Goal: Information Seeking & Learning: Find specific fact

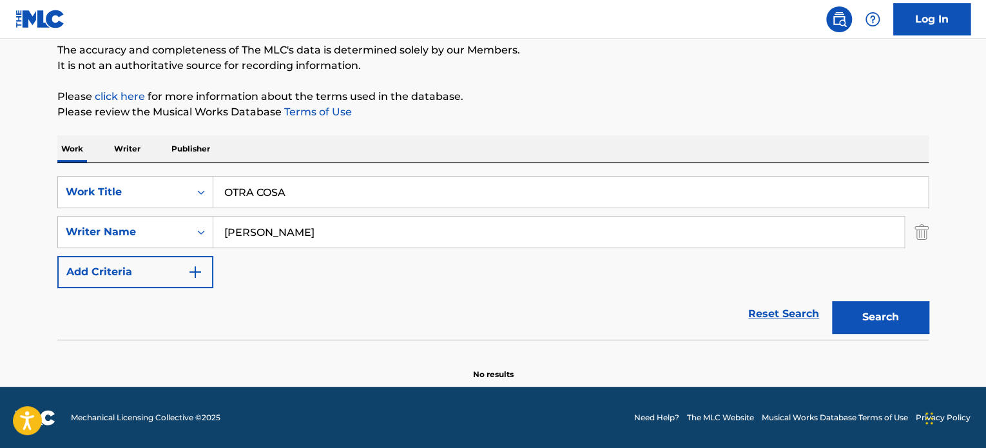
click at [316, 200] on input "OTRA COSA" at bounding box center [570, 192] width 715 height 31
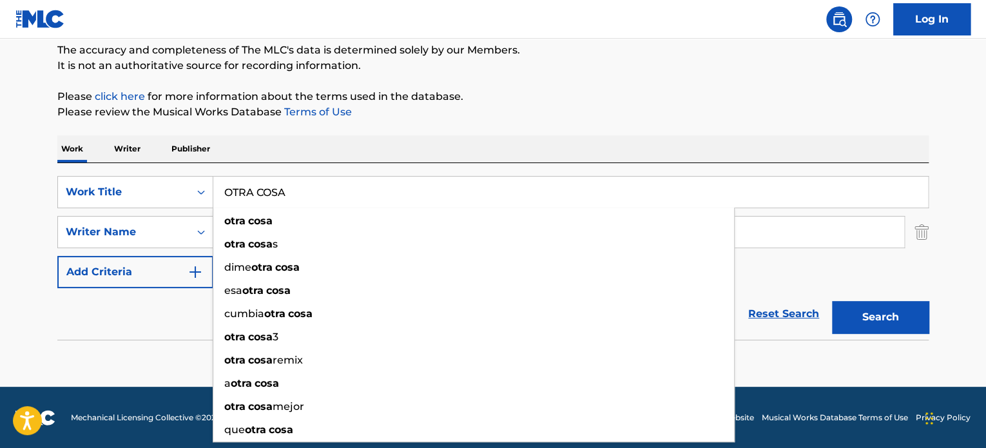
click at [316, 200] on input "OTRA COSA" at bounding box center [570, 192] width 715 height 31
paste input "Mentirosa"
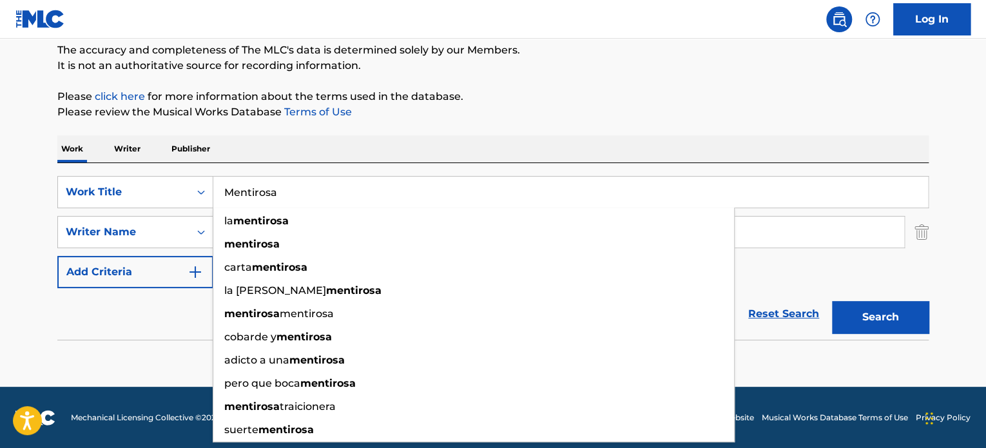
type input "Mentirosa"
click at [370, 157] on div "Work Writer Publisher" at bounding box center [492, 148] width 871 height 27
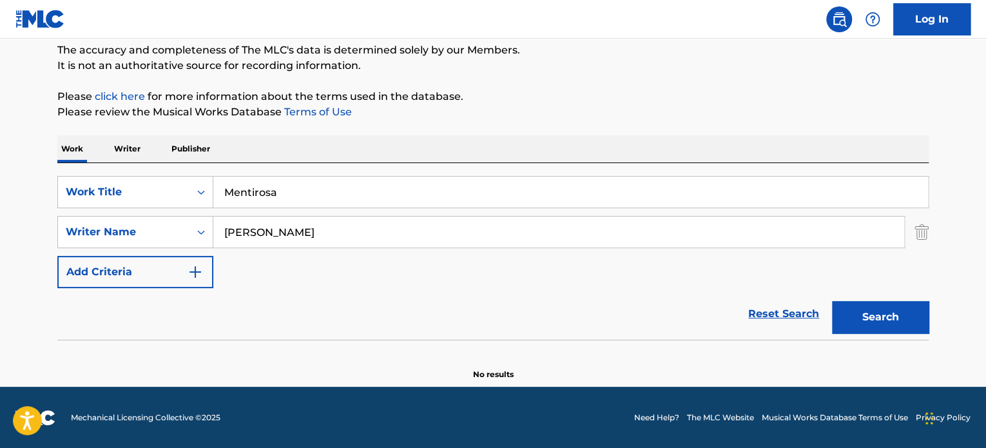
drag, startPoint x: 329, startPoint y: 233, endPoint x: -11, endPoint y: 284, distance: 343.3
click at [0, 284] on html "Accessibility Screen-Reader Guide, Feedback, and Issue Reporting | New window L…" at bounding box center [493, 113] width 986 height 448
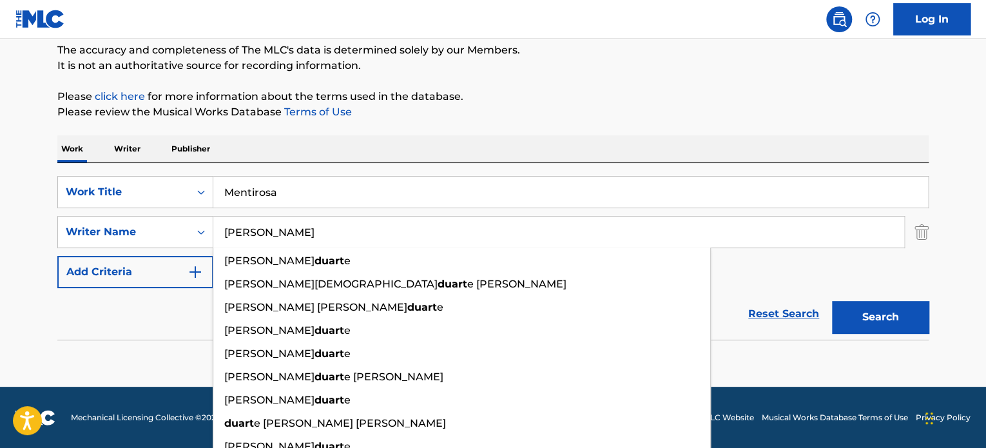
type input "[PERSON_NAME]"
click at [832, 301] on button "Search" at bounding box center [880, 317] width 97 height 32
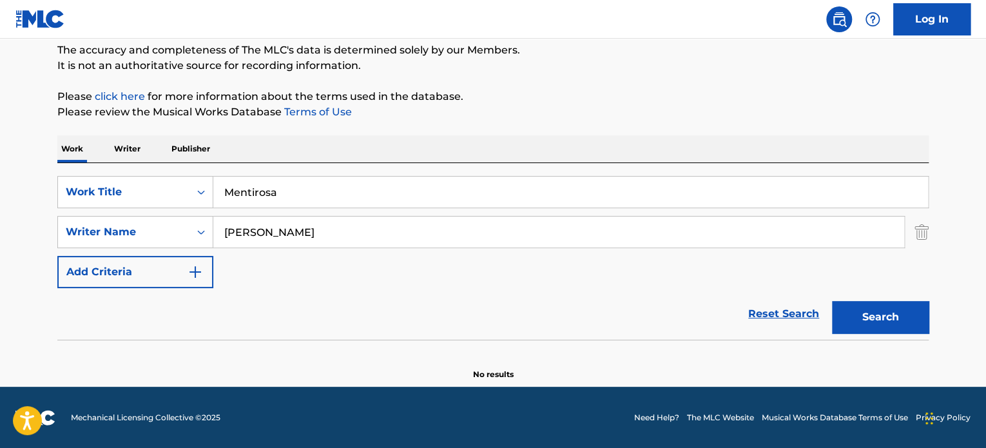
drag, startPoint x: 321, startPoint y: 236, endPoint x: 91, endPoint y: 263, distance: 230.9
click at [90, 260] on div "SearchWithCriteria629a6752-7e7a-4f87-8f3d-b44a8cf4d6de Work Title Mentirosa Sea…" at bounding box center [492, 232] width 871 height 112
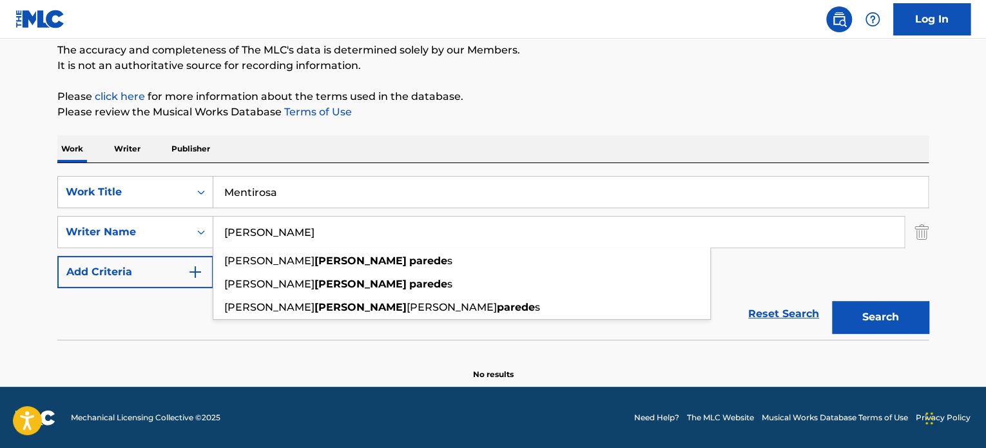
type input "[PERSON_NAME]"
click at [832, 301] on button "Search" at bounding box center [880, 317] width 97 height 32
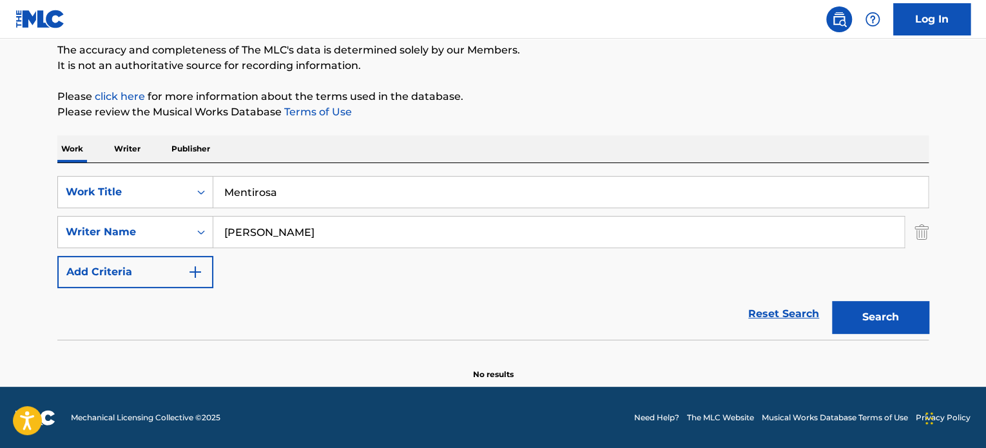
click at [406, 158] on div "Work Writer Publisher" at bounding box center [492, 148] width 871 height 27
click at [387, 182] on div "SearchWithCriteria629a6752-7e7a-4f87-8f3d-b44a8cf4d6de Work Title Mentirosa Sea…" at bounding box center [492, 251] width 871 height 177
click at [387, 182] on input "Mentirosa" at bounding box center [570, 192] width 715 height 31
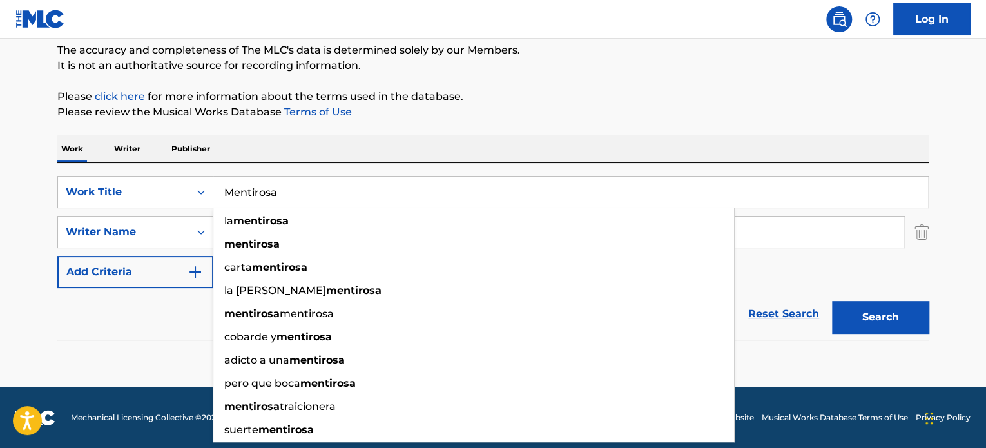
click at [387, 182] on input "Mentirosa" at bounding box center [570, 192] width 715 height 31
paste input "Furia Loc"
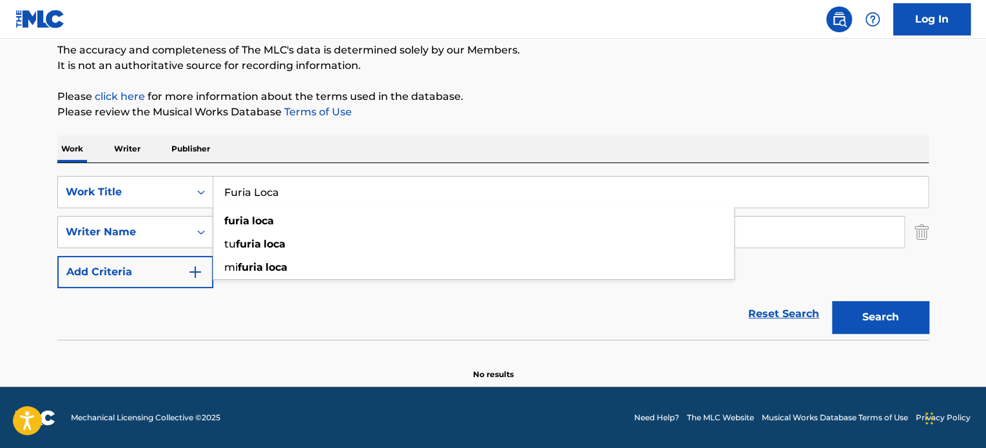
type input "Furia Loca"
click at [564, 123] on div "The MLC Public Work Search The accuracy and completeness of The MLC's data is d…" at bounding box center [493, 170] width 902 height 420
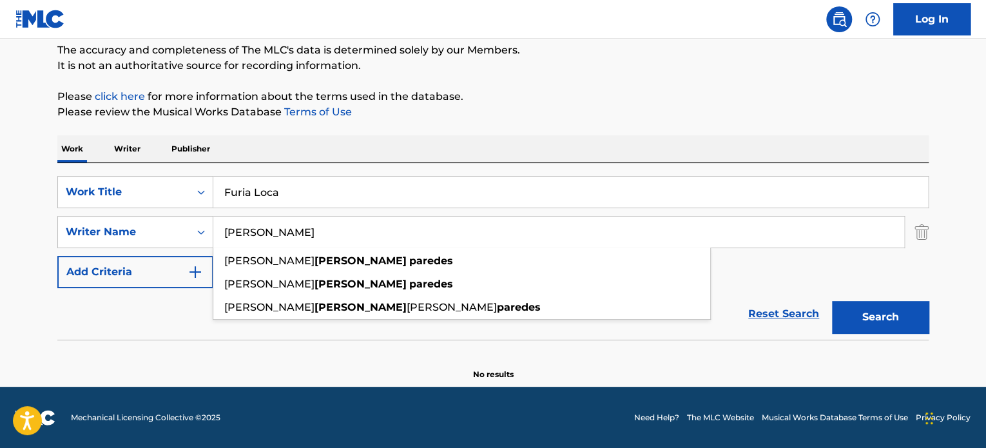
drag, startPoint x: 325, startPoint y: 240, endPoint x: 36, endPoint y: 256, distance: 289.1
click at [37, 251] on main "The MLC Public Work Search The accuracy and completeness of The MLC's data is d…" at bounding box center [493, 157] width 986 height 459
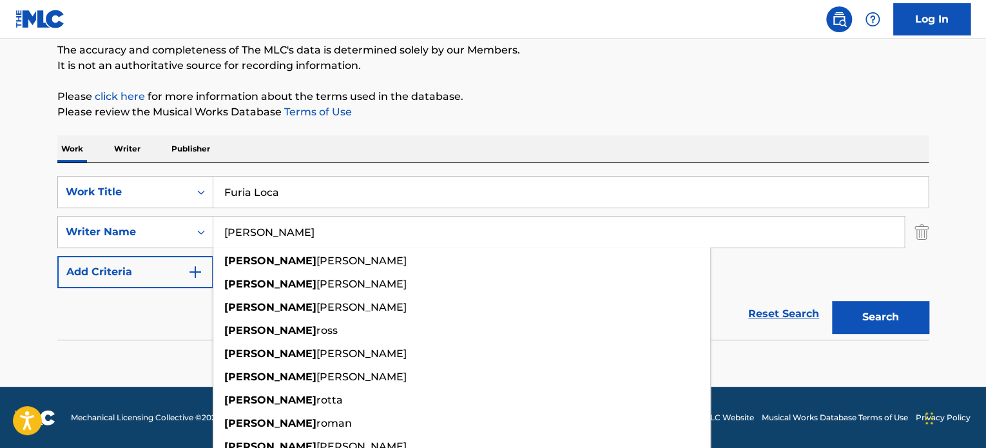
type input "[PERSON_NAME]"
click at [832, 301] on button "Search" at bounding box center [880, 317] width 97 height 32
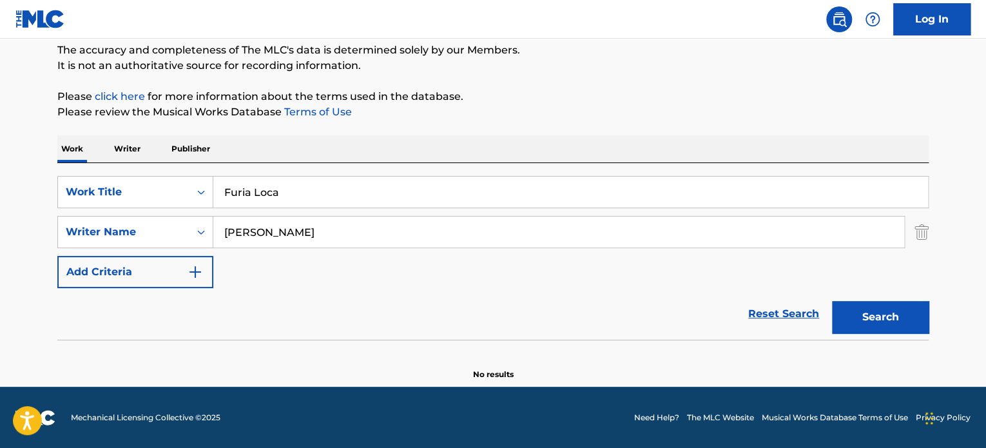
click at [168, 304] on div "Reset Search Search" at bounding box center [492, 314] width 871 height 52
click at [889, 316] on button "Search" at bounding box center [880, 317] width 97 height 32
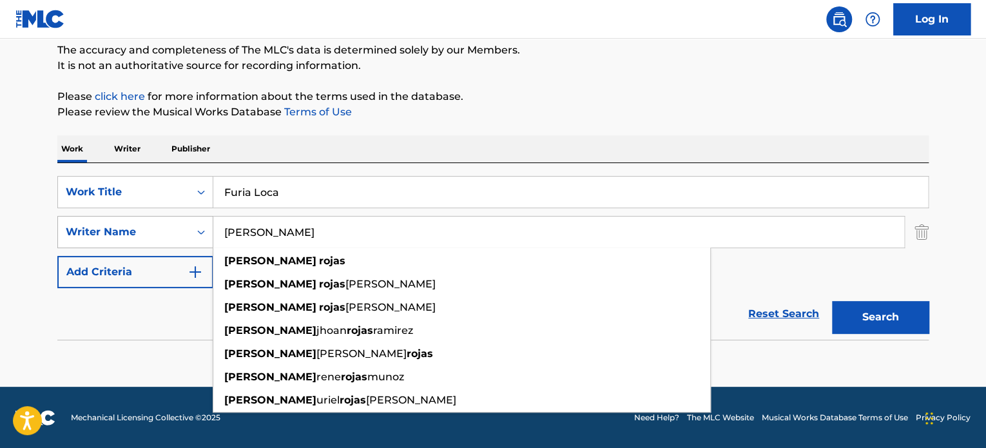
drag, startPoint x: 361, startPoint y: 232, endPoint x: 137, endPoint y: 231, distance: 224.2
click at [137, 231] on div "SearchWithCriteria40487d24-6dd9-4e50-bdcc-2025fddf4e23 Writer Name [PERSON_NAME…" at bounding box center [492, 232] width 871 height 32
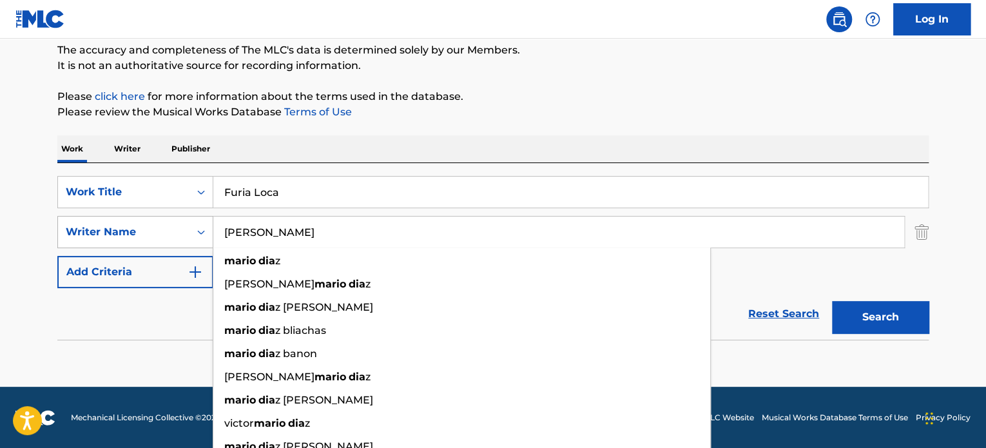
type input "[PERSON_NAME]"
click at [832, 301] on button "Search" at bounding box center [880, 317] width 97 height 32
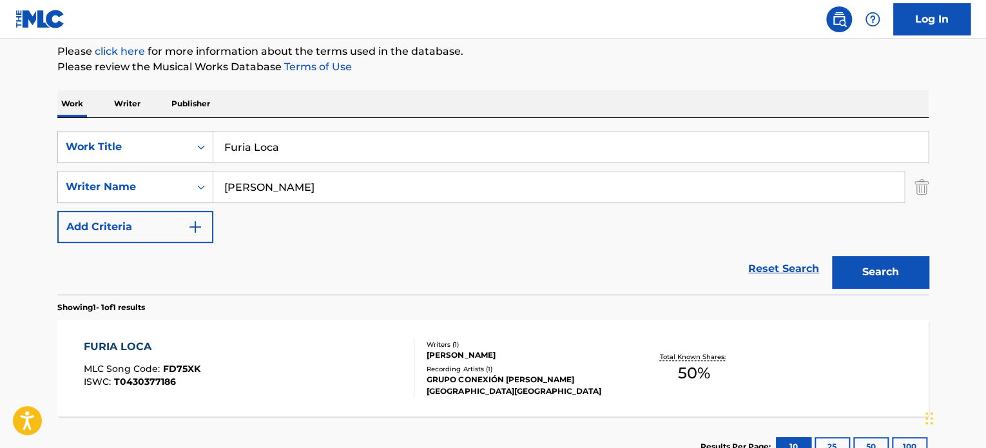
scroll to position [175, 0]
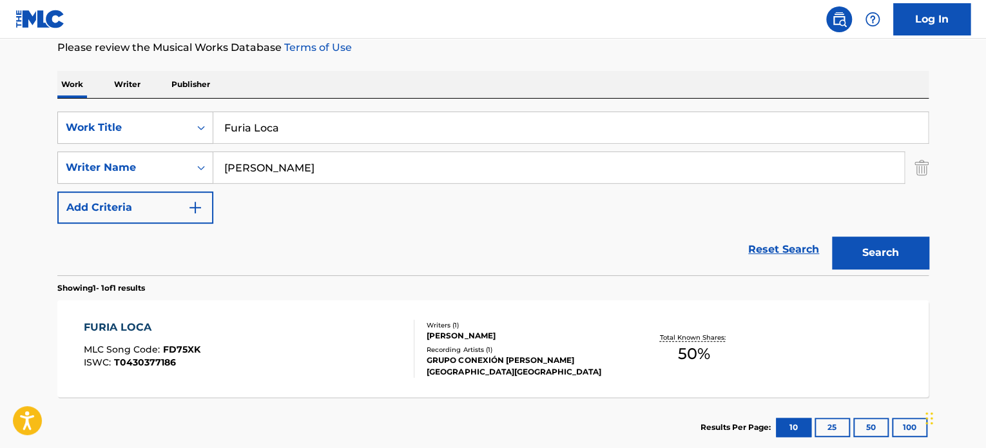
click at [348, 347] on div "FURIA LOCA MLC Song Code : FD75XK ISWC : T0430377186" at bounding box center [249, 349] width 331 height 58
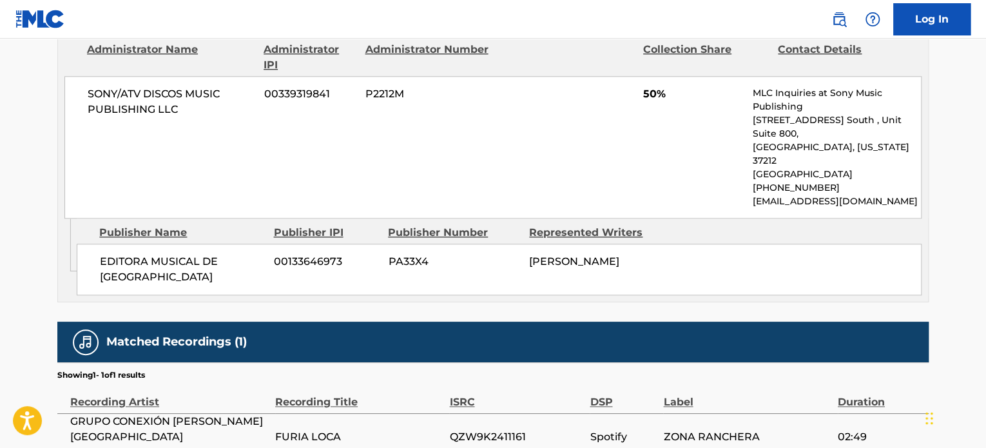
scroll to position [673, 0]
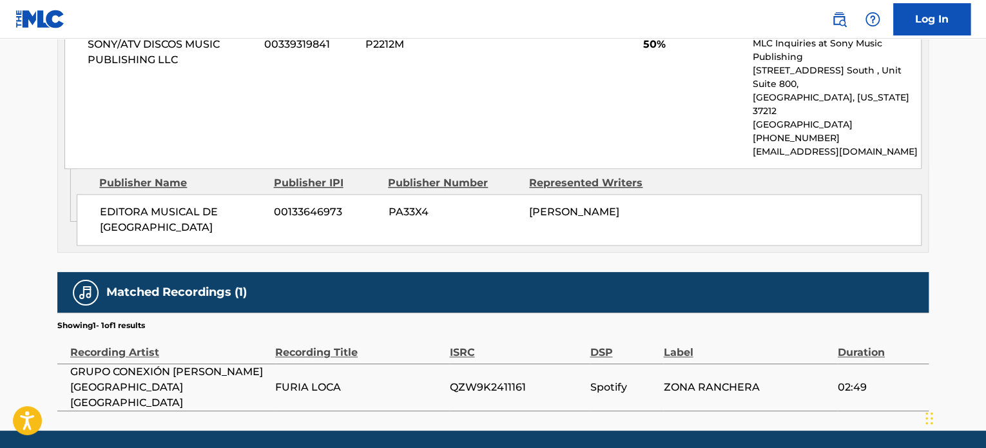
scroll to position [175, 0]
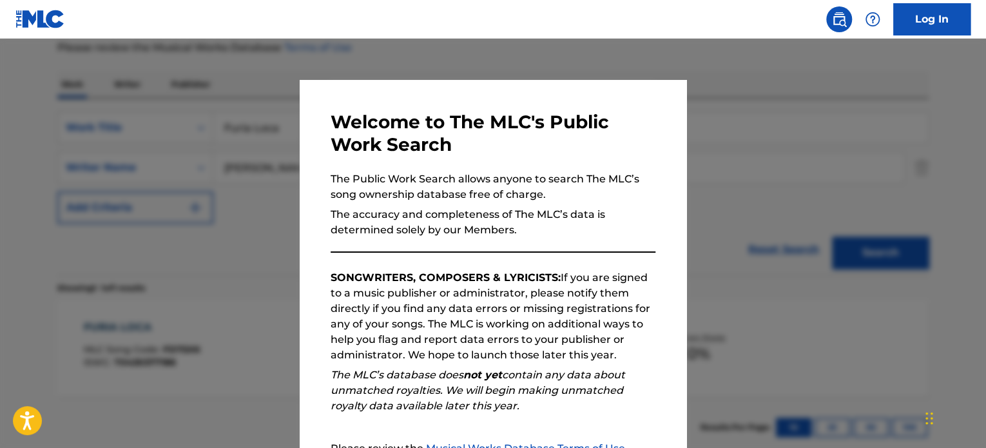
click at [226, 189] on div at bounding box center [493, 263] width 986 height 448
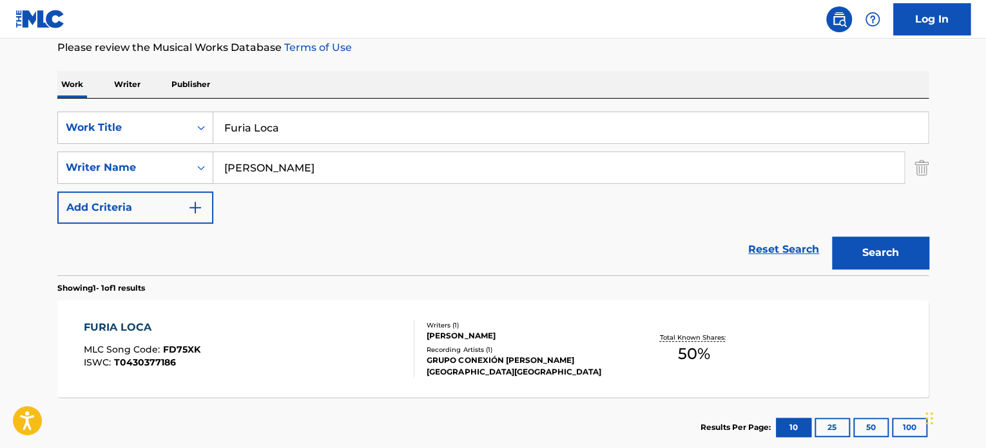
click at [552, 338] on div "[PERSON_NAME]" at bounding box center [524, 336] width 195 height 12
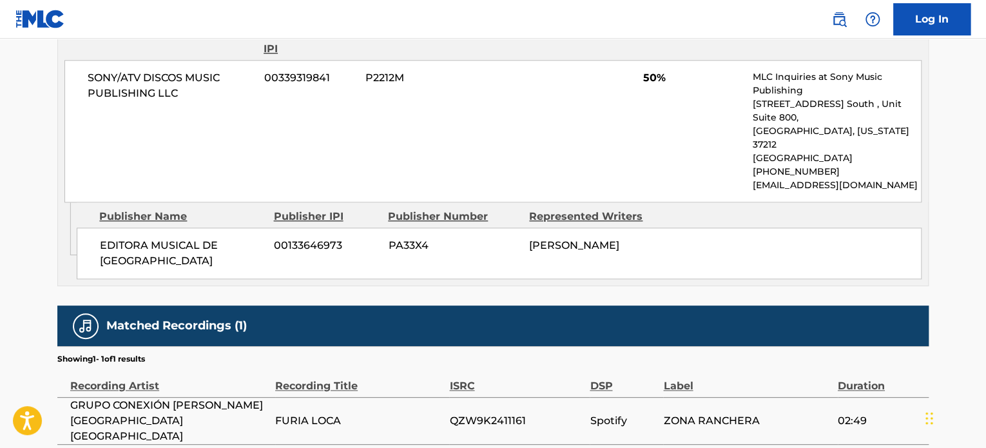
scroll to position [673, 0]
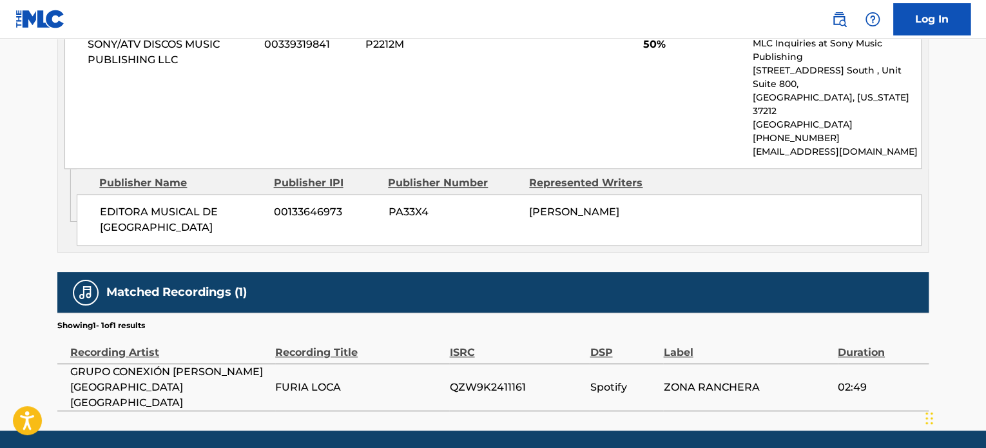
click at [499, 363] on td "QZW9K2411161" at bounding box center [519, 386] width 140 height 47
copy span "QZW9K2411161"
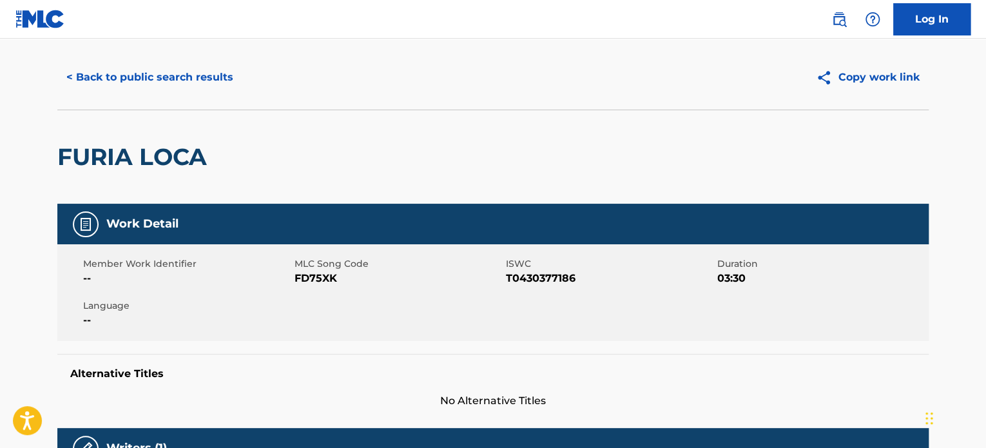
scroll to position [0, 0]
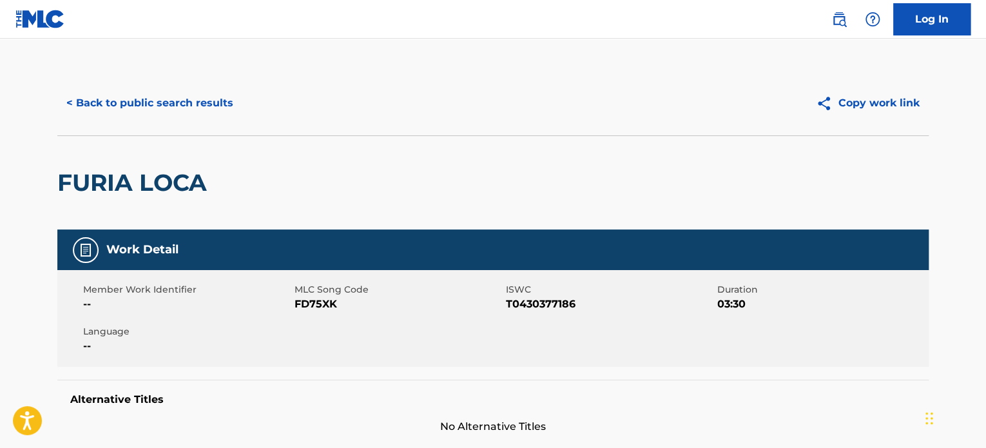
click at [165, 96] on button "< Back to public search results" at bounding box center [149, 103] width 185 height 32
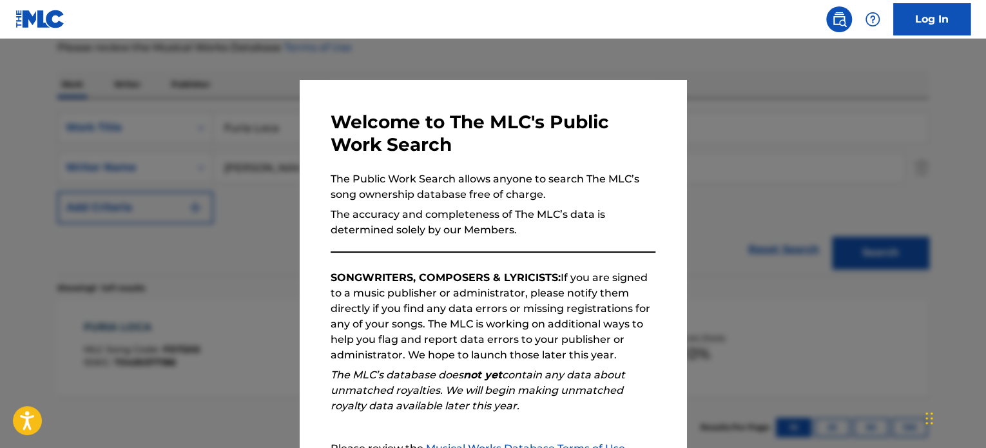
drag, startPoint x: 916, startPoint y: 113, endPoint x: 907, endPoint y: 115, distance: 9.1
click at [915, 113] on div at bounding box center [493, 263] width 986 height 448
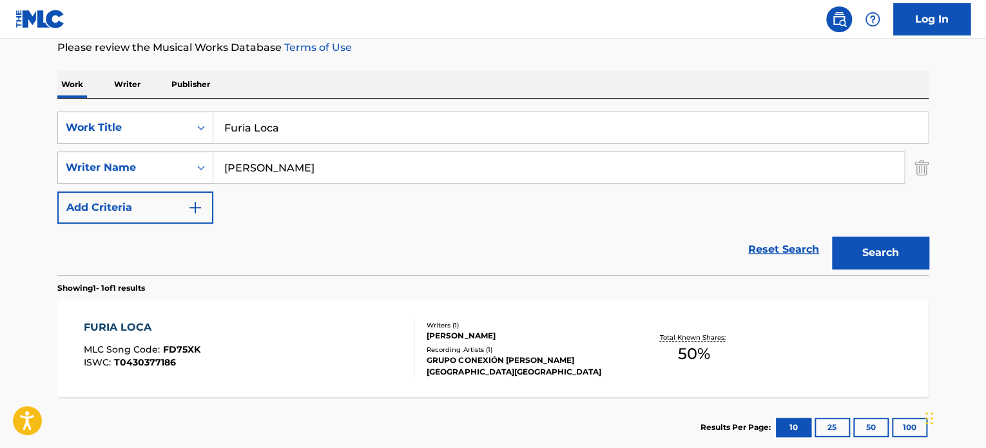
click at [349, 133] on input "Furia Loca" at bounding box center [570, 127] width 715 height 31
click at [345, 131] on input "Furia Loca" at bounding box center [570, 127] width 715 height 31
click at [345, 130] on input "Furia Loca" at bounding box center [570, 127] width 715 height 31
paste input "Agua y Jabón"
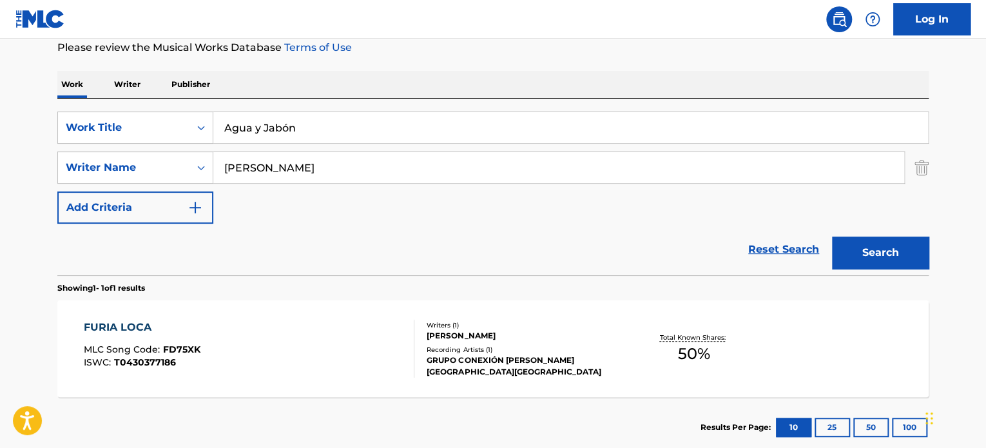
type input "Agua y Jabón"
click at [384, 48] on p "Please review the Musical Works Database Terms of Use" at bounding box center [492, 47] width 871 height 15
drag, startPoint x: 286, startPoint y: 160, endPoint x: -113, endPoint y: 182, distance: 400.1
click at [0, 182] on html "Accessibility Screen-Reader Guide, Feedback, and Issue Reporting | New window L…" at bounding box center [493, 49] width 986 height 448
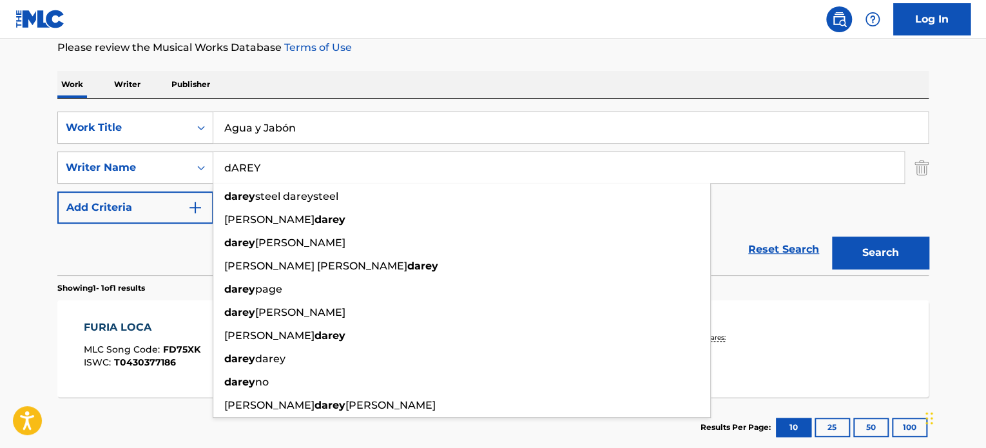
type input "dAREY"
click at [832, 236] on button "Search" at bounding box center [880, 252] width 97 height 32
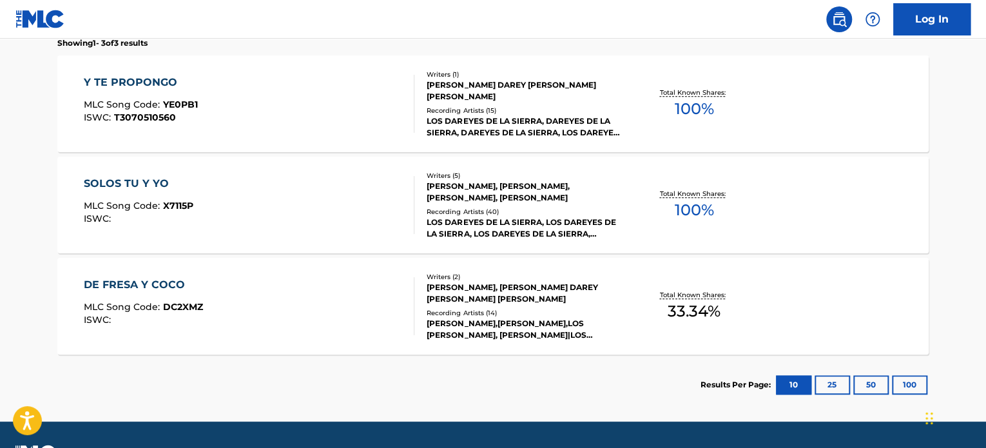
scroll to position [455, 0]
